Goal: Navigation & Orientation: Find specific page/section

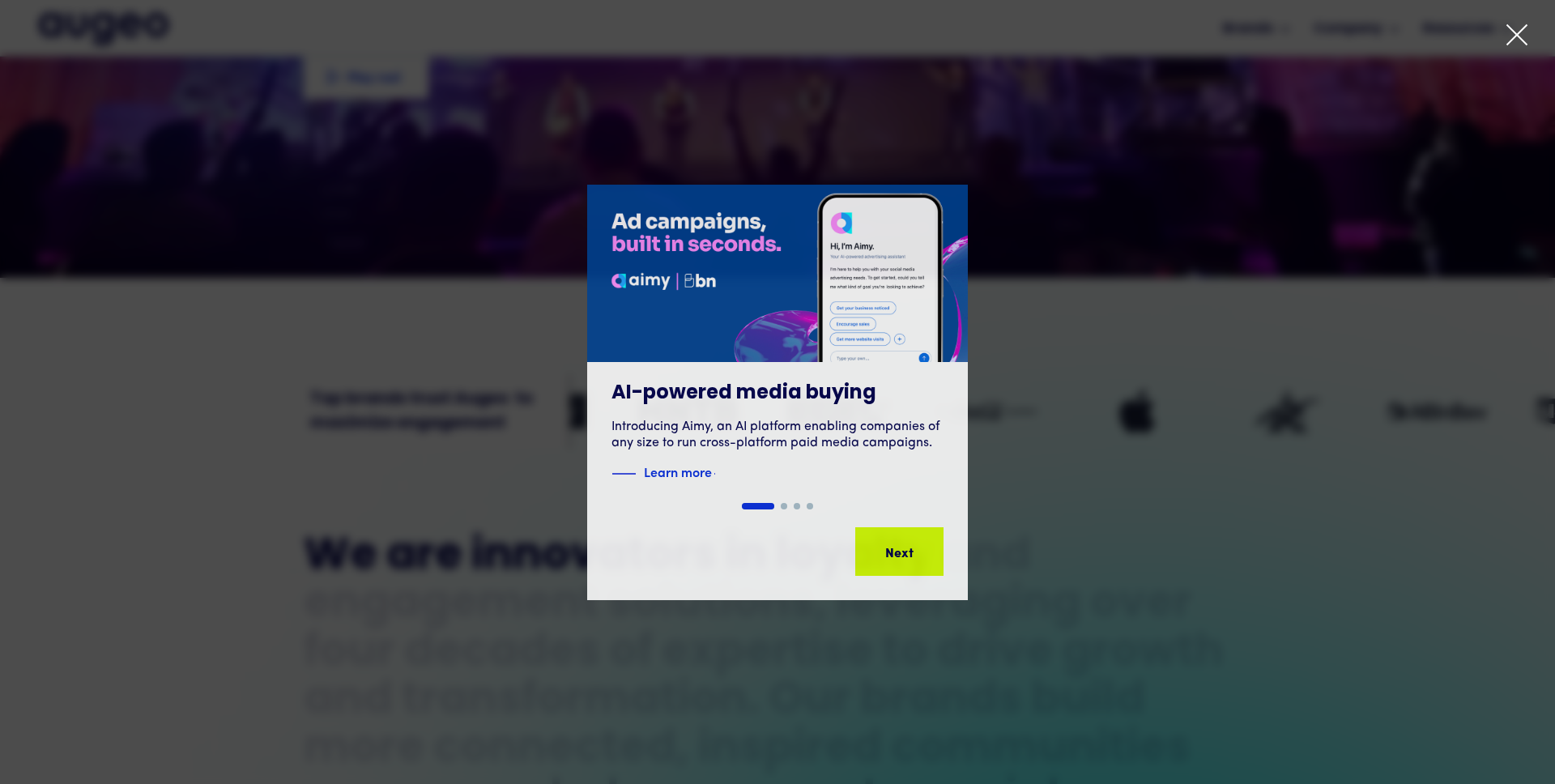
click at [1522, 35] on icon at bounding box center [1516, 34] width 24 height 24
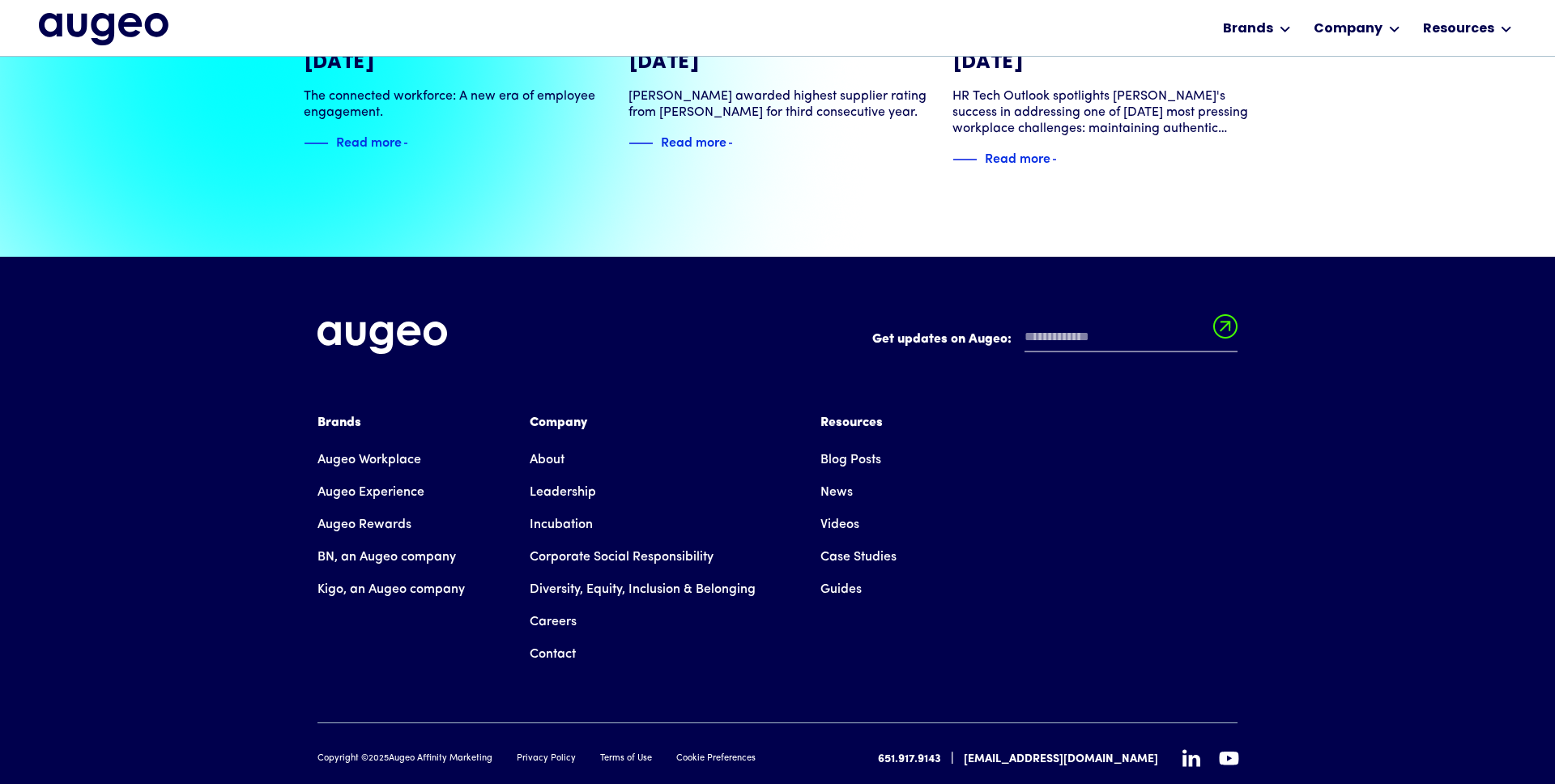
scroll to position [3707, 0]
click at [383, 509] on link "Augeo Rewards" at bounding box center [364, 525] width 94 height 32
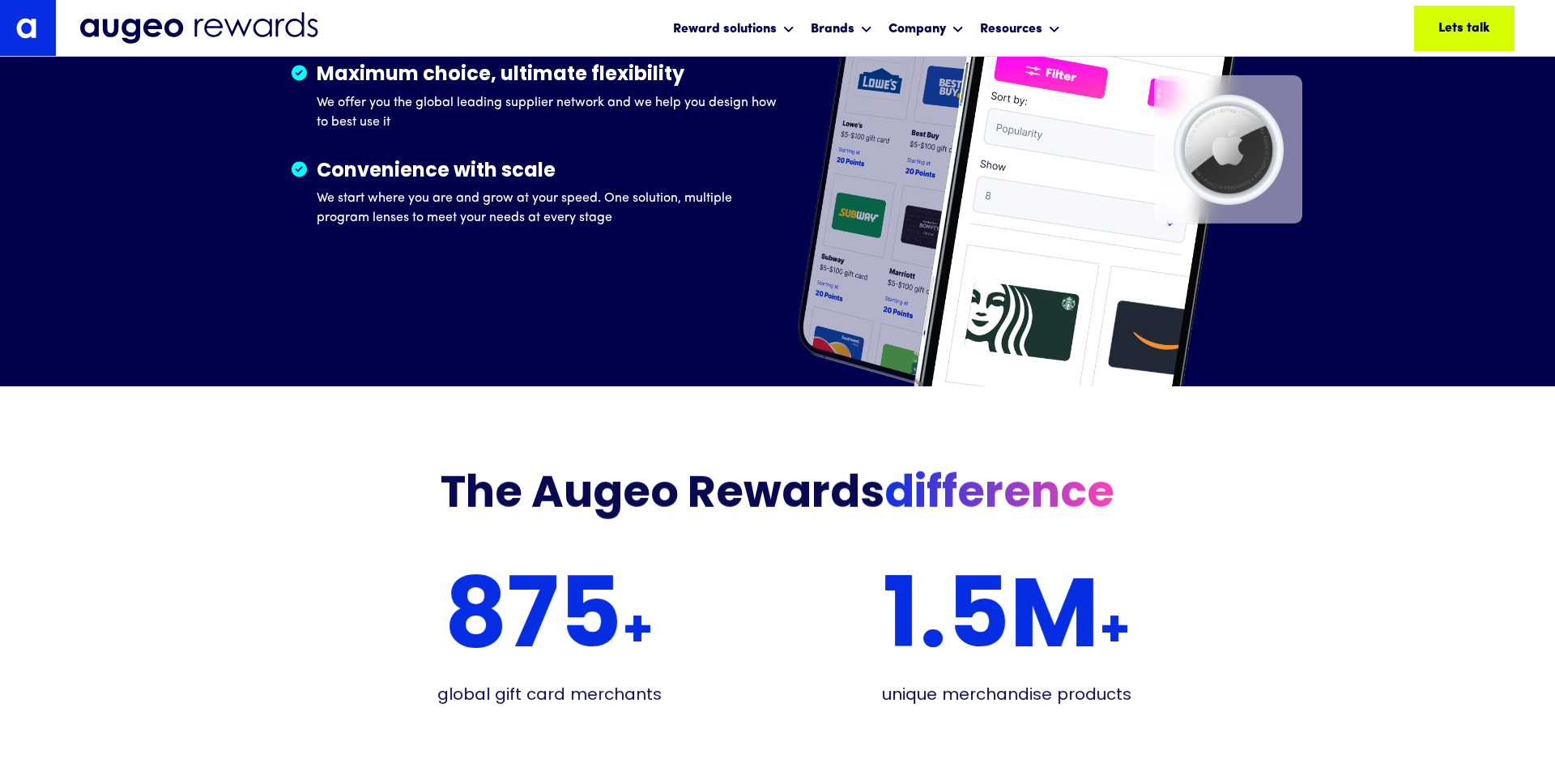
scroll to position [2837, 0]
